Goal: Task Accomplishment & Management: Manage account settings

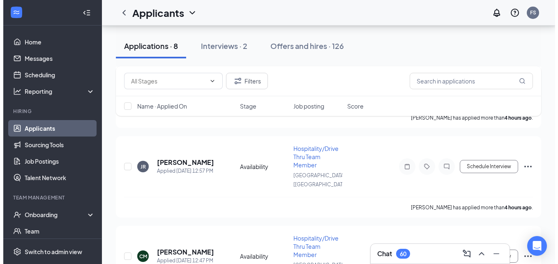
scroll to position [164, 0]
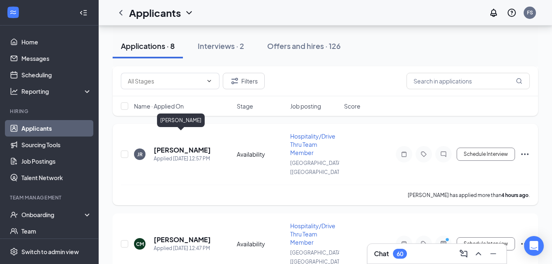
click at [187, 145] on h5 "[PERSON_NAME]" at bounding box center [182, 149] width 57 height 9
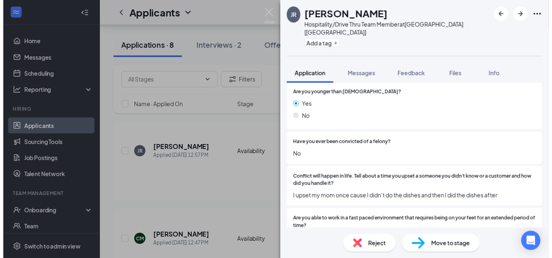
scroll to position [205, 0]
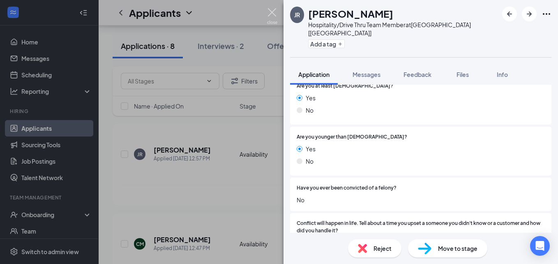
click at [273, 15] on img at bounding box center [272, 16] width 10 height 16
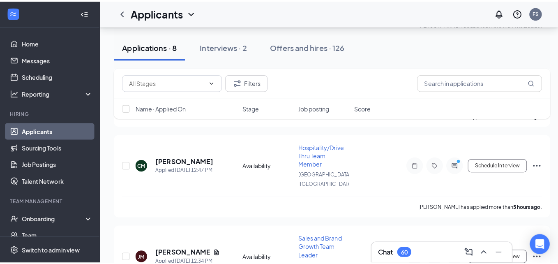
scroll to position [247, 0]
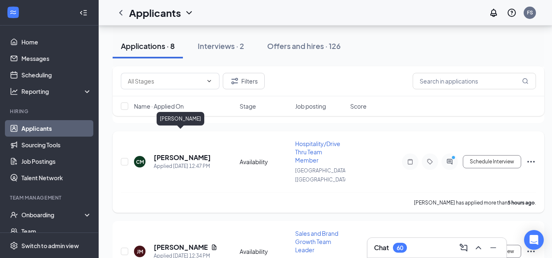
click at [189, 153] on h5 "[PERSON_NAME]" at bounding box center [182, 157] width 57 height 9
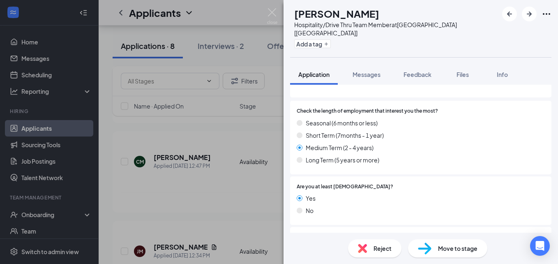
scroll to position [164, 0]
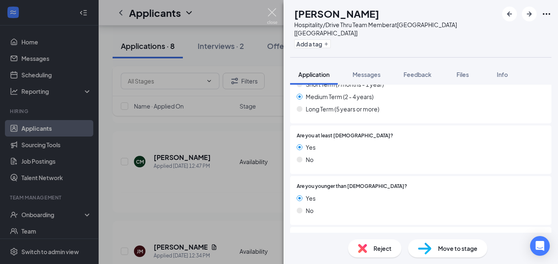
click at [274, 16] on img at bounding box center [272, 16] width 10 height 16
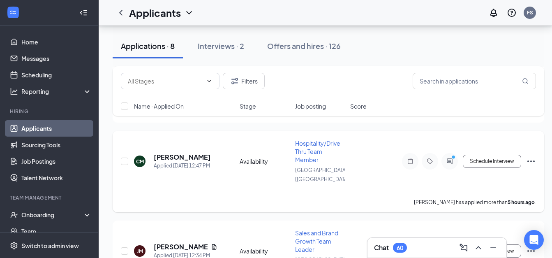
scroll to position [288, 0]
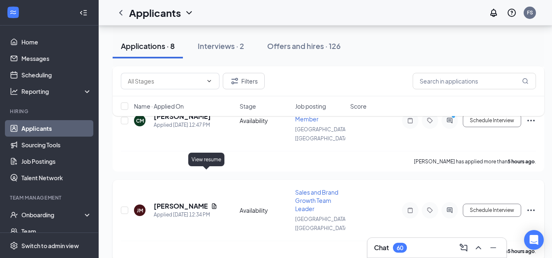
click at [211, 203] on icon "Document" at bounding box center [214, 206] width 7 height 7
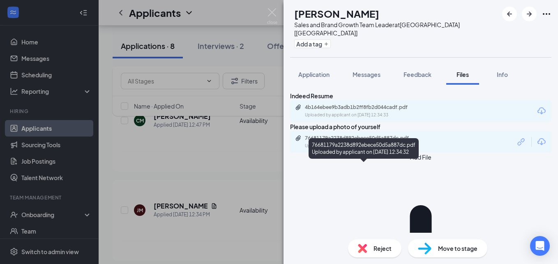
click at [414, 149] on div "Uploaded by applicant on [DATE] 12:34:32" at bounding box center [366, 146] width 123 height 7
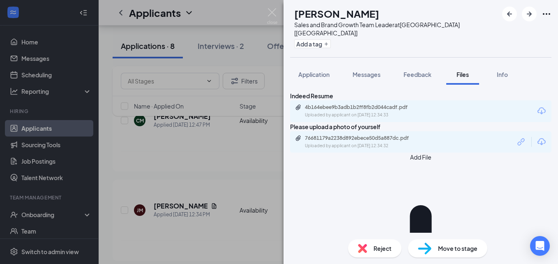
click at [417, 111] on div "4b164ebee9b3adb1b2ff8fb2d044cadf.pdf" at bounding box center [362, 107] width 115 height 7
click at [270, 14] on img at bounding box center [272, 16] width 10 height 16
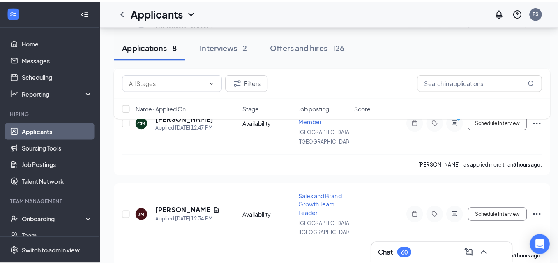
scroll to position [370, 0]
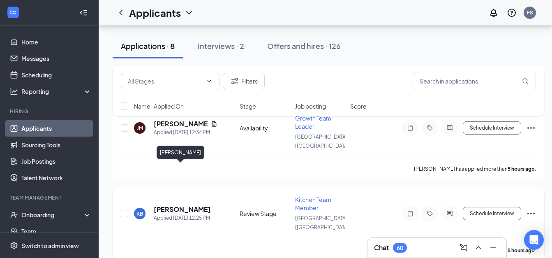
click at [177, 205] on h5 "[PERSON_NAME]" at bounding box center [182, 209] width 57 height 9
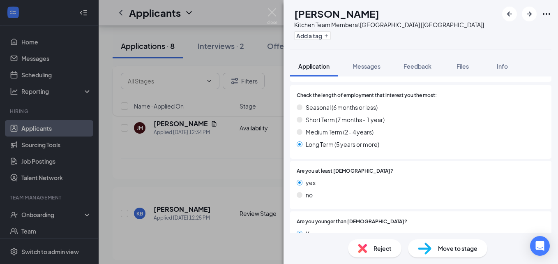
scroll to position [123, 0]
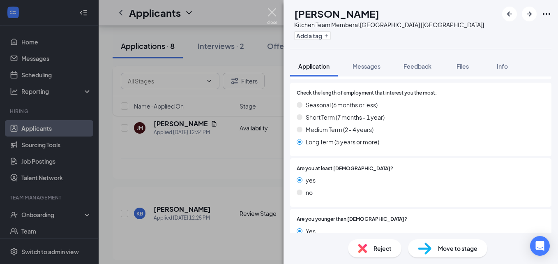
click at [270, 10] on img at bounding box center [272, 16] width 10 height 16
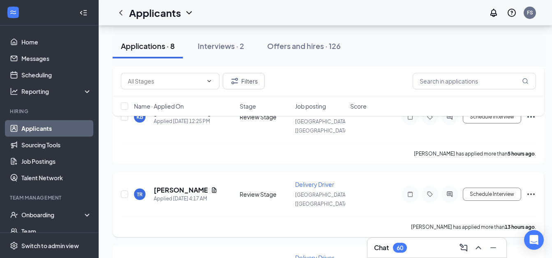
scroll to position [452, 0]
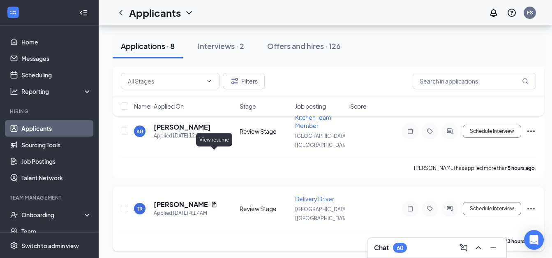
click at [214, 201] on icon "Document" at bounding box center [214, 204] width 7 height 7
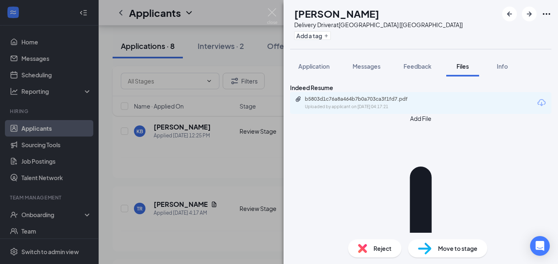
click at [448, 114] on div "b5803d1c76a8a464b7b0a703ca3f1fd7.pdf Uploaded by applicant on [DATE] 04:17:21" at bounding box center [420, 103] width 261 height 22
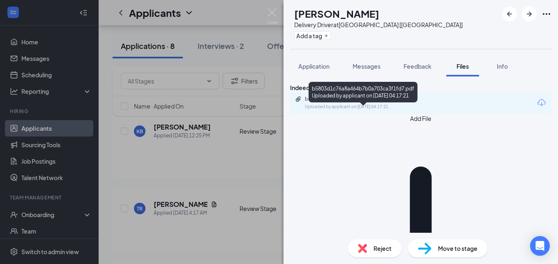
click at [426, 110] on div "Uploaded by applicant on [DATE] 04:17:21" at bounding box center [366, 107] width 123 height 7
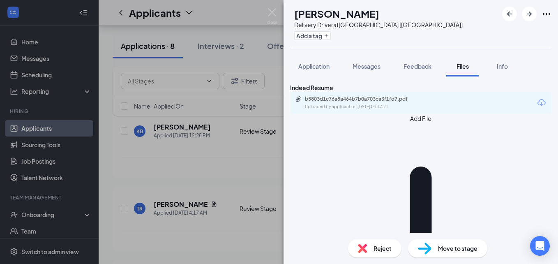
click at [270, 9] on img at bounding box center [272, 16] width 10 height 16
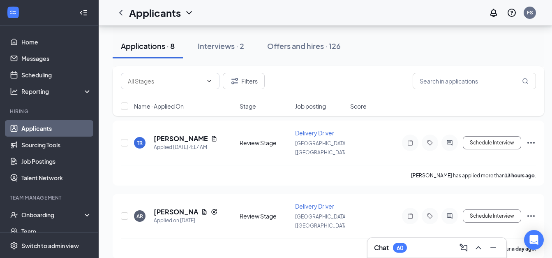
scroll to position [529, 0]
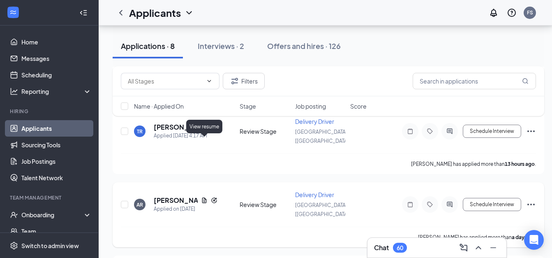
click at [203, 197] on icon "Document" at bounding box center [204, 200] width 7 height 7
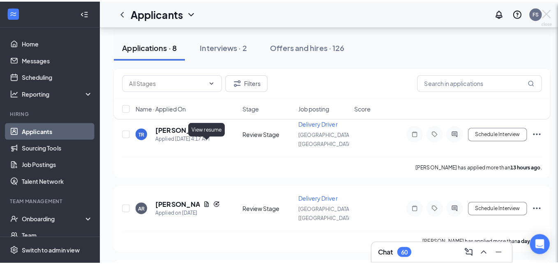
scroll to position [523, 0]
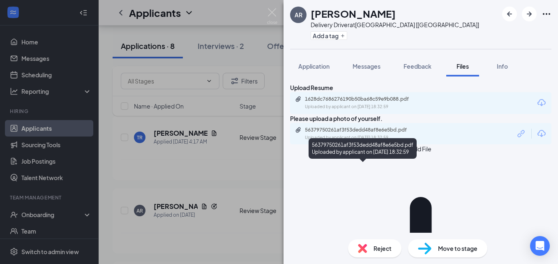
click at [422, 141] on div "Uploaded by applicant on [DATE] 18:32:59" at bounding box center [366, 137] width 123 height 7
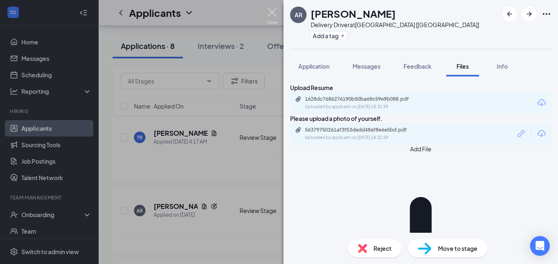
click at [273, 13] on img at bounding box center [272, 16] width 10 height 16
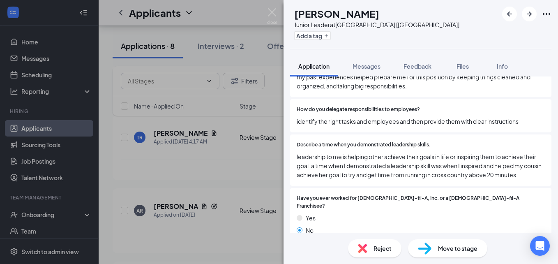
scroll to position [904, 0]
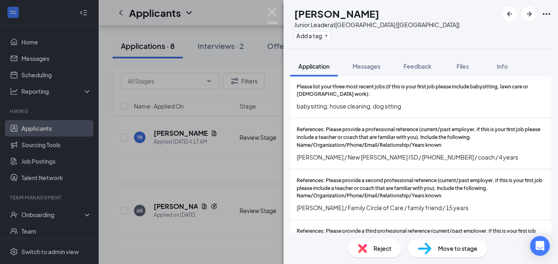
click at [272, 15] on img at bounding box center [272, 16] width 10 height 16
